Goal: Task Accomplishment & Management: Manage account settings

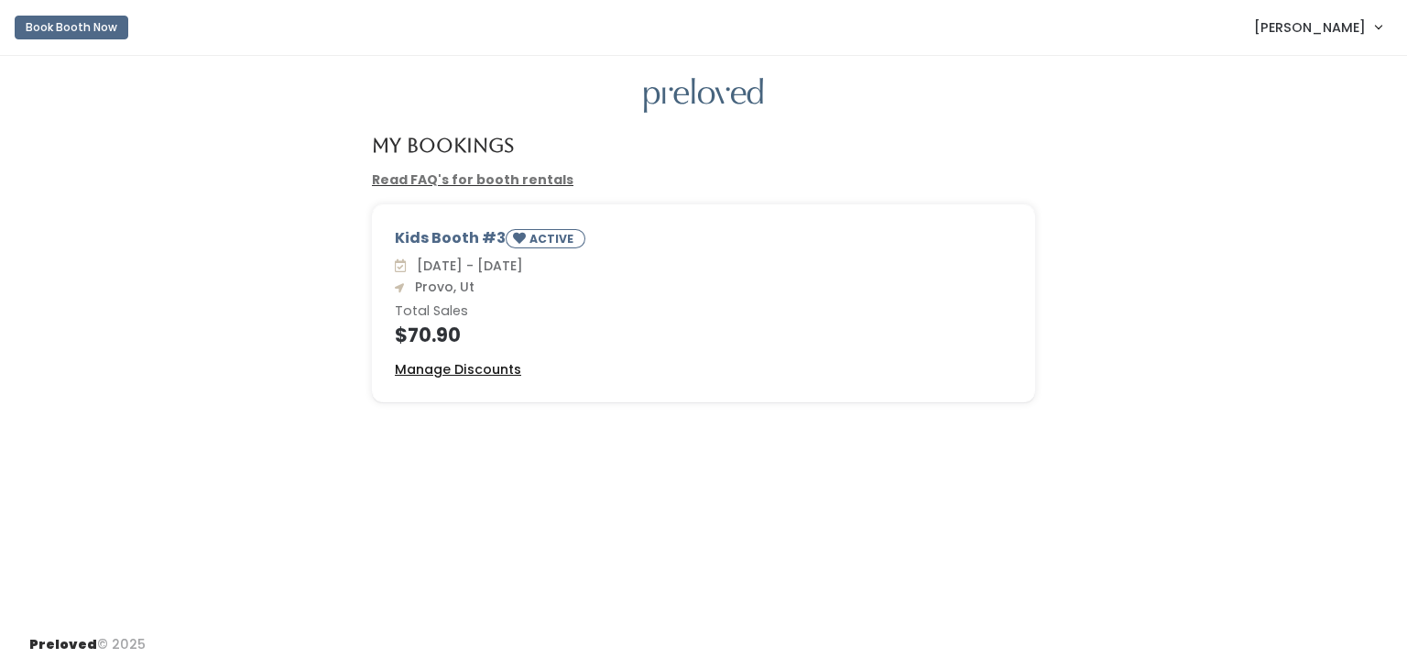
click at [464, 367] on u "Manage Discounts" at bounding box center [458, 369] width 126 height 18
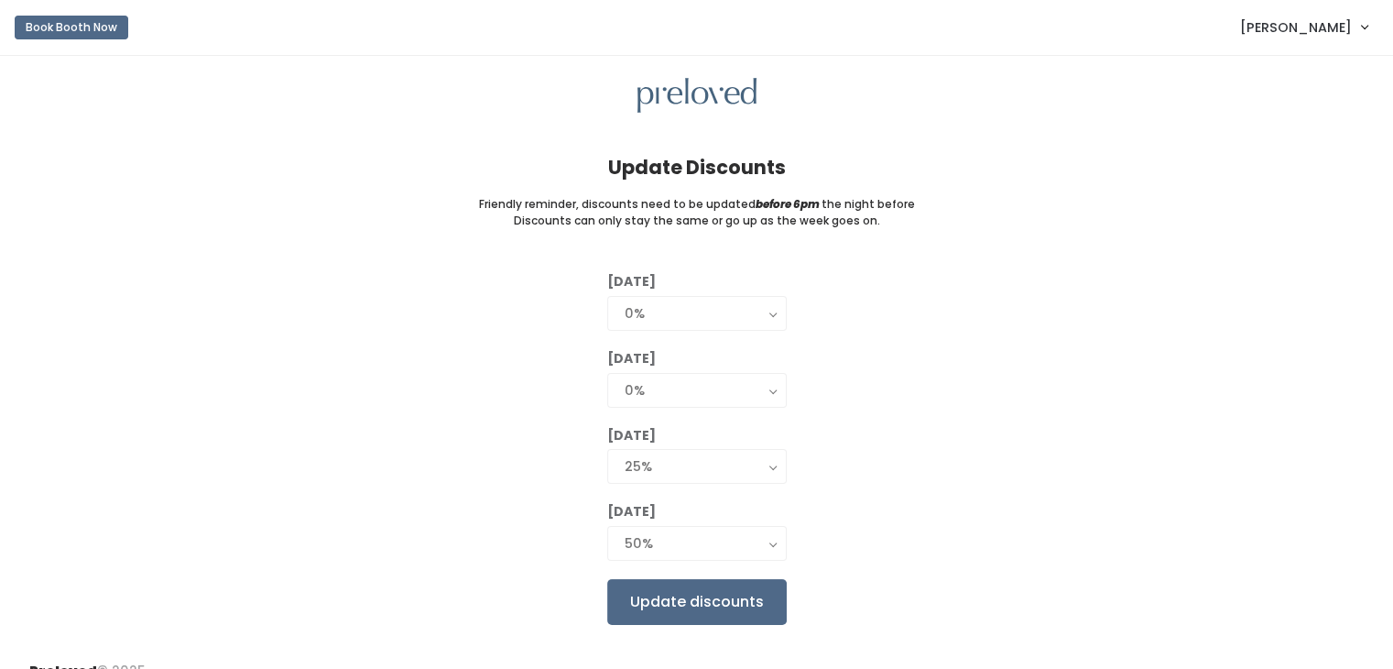
click at [1364, 21] on link "[PERSON_NAME]" at bounding box center [1304, 26] width 164 height 39
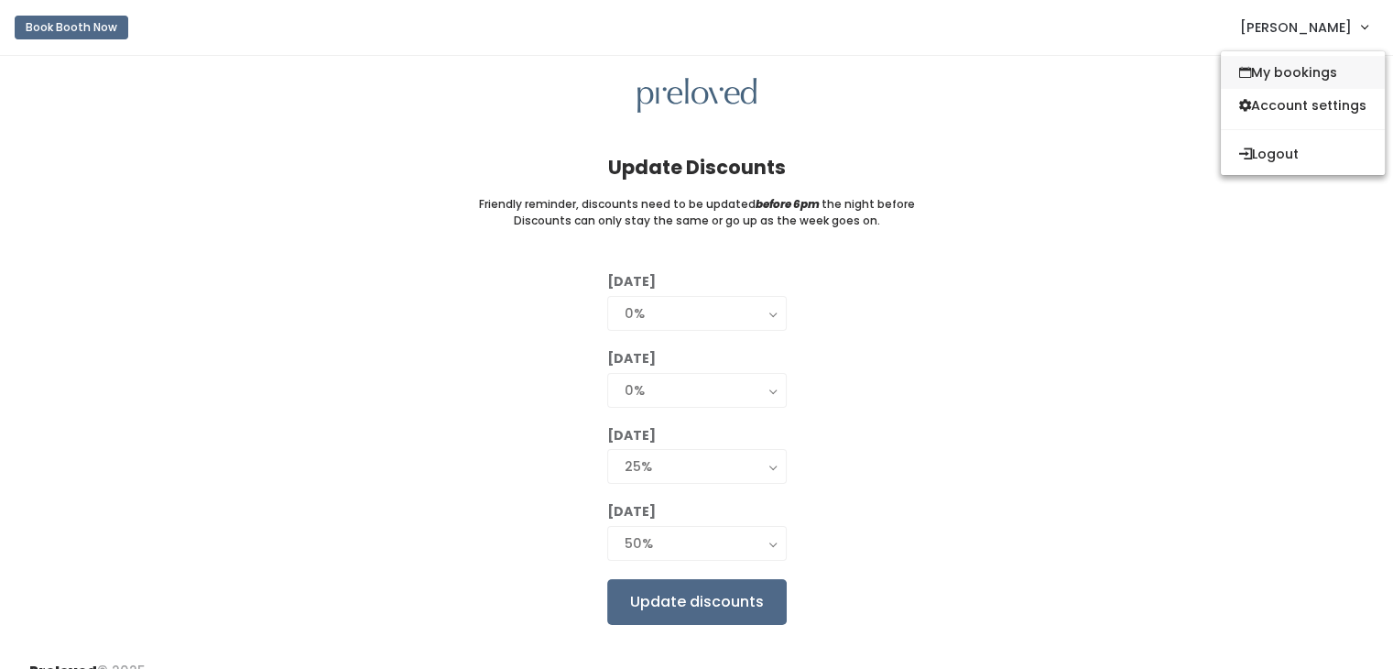
click at [1324, 82] on link "My bookings" at bounding box center [1303, 72] width 164 height 33
